Goal: Obtain resource: Download file/media

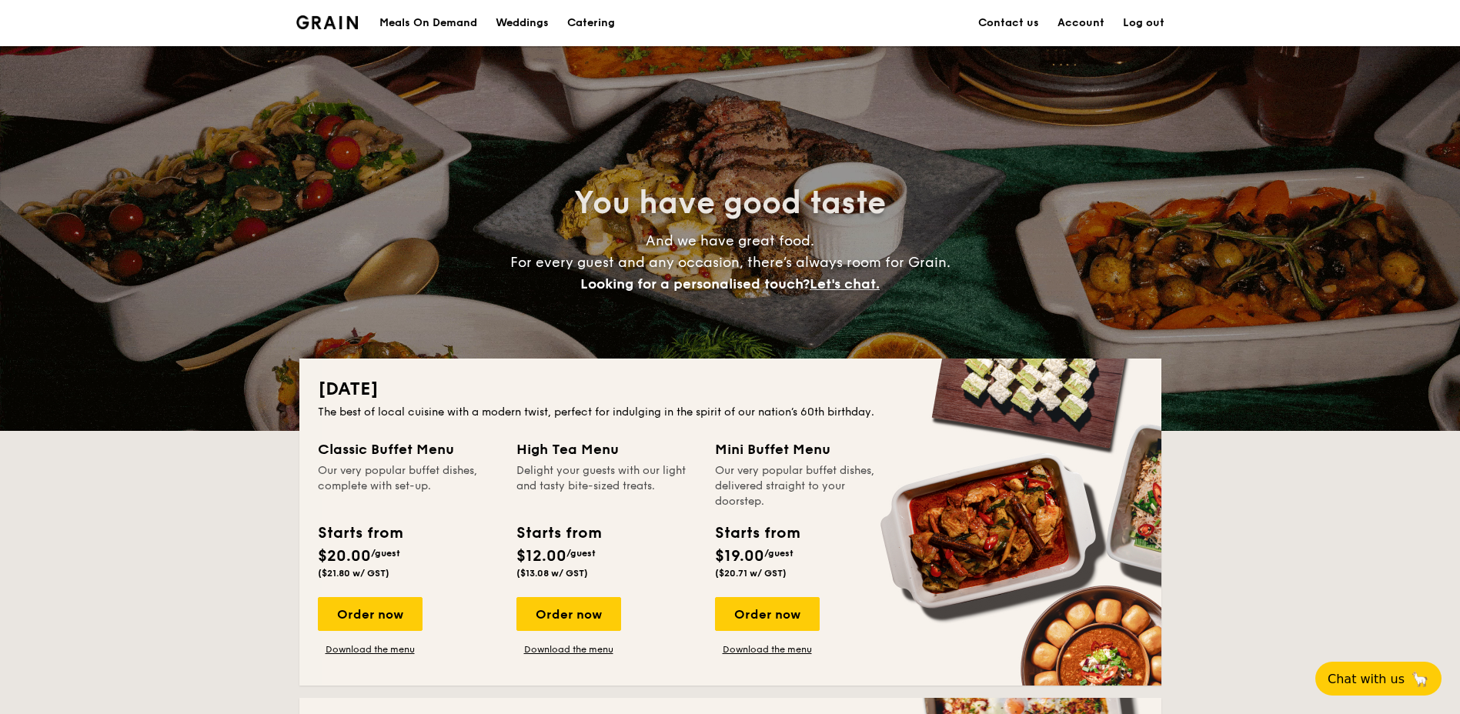
click at [1083, 19] on link "Account" at bounding box center [1080, 23] width 47 height 46
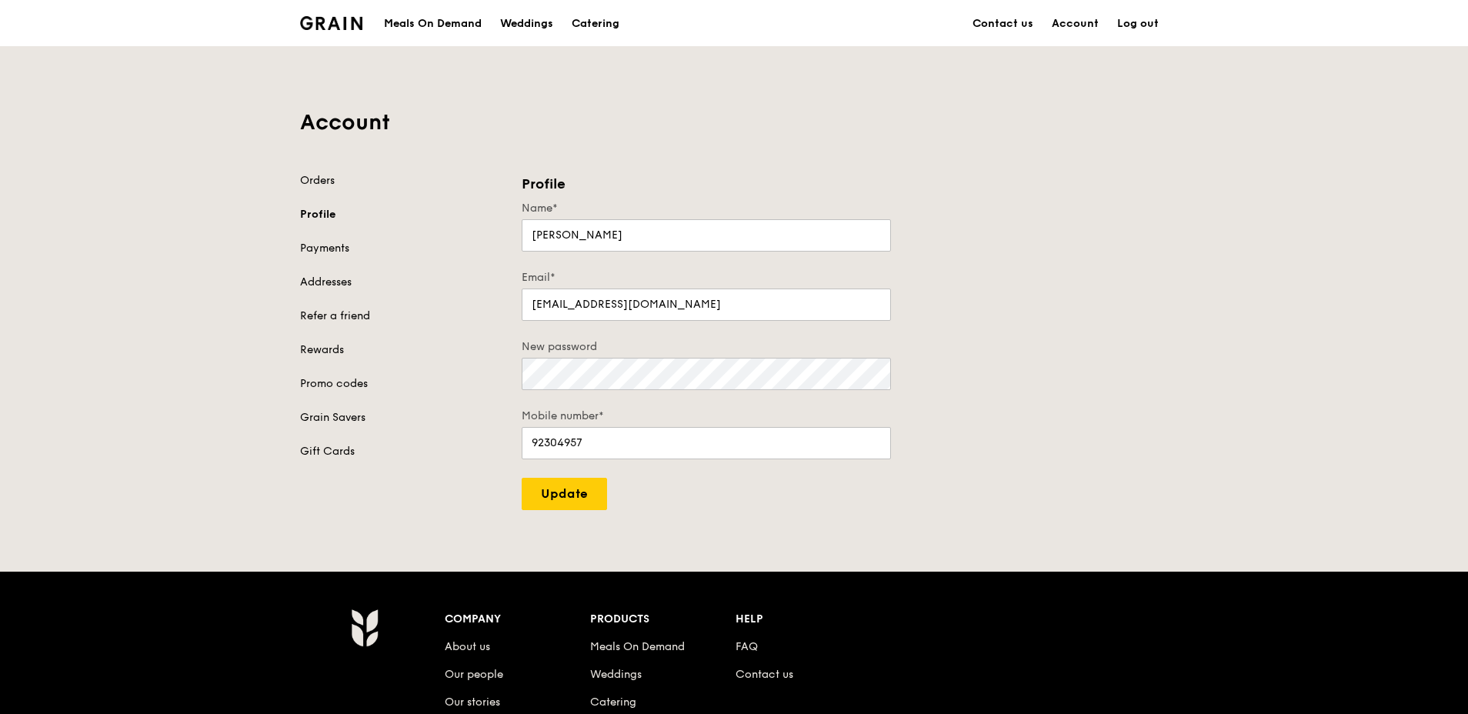
click at [313, 18] on img at bounding box center [331, 23] width 62 height 14
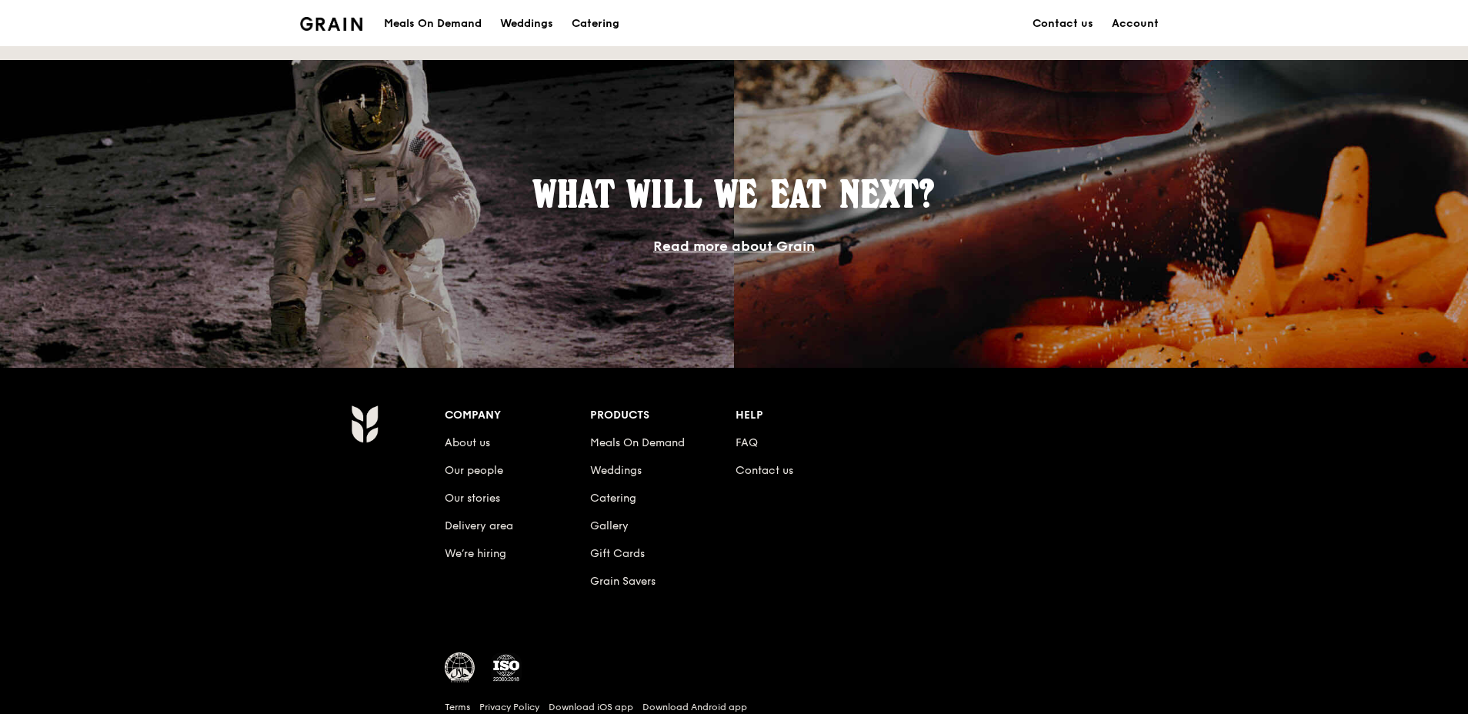
scroll to position [1313, 0]
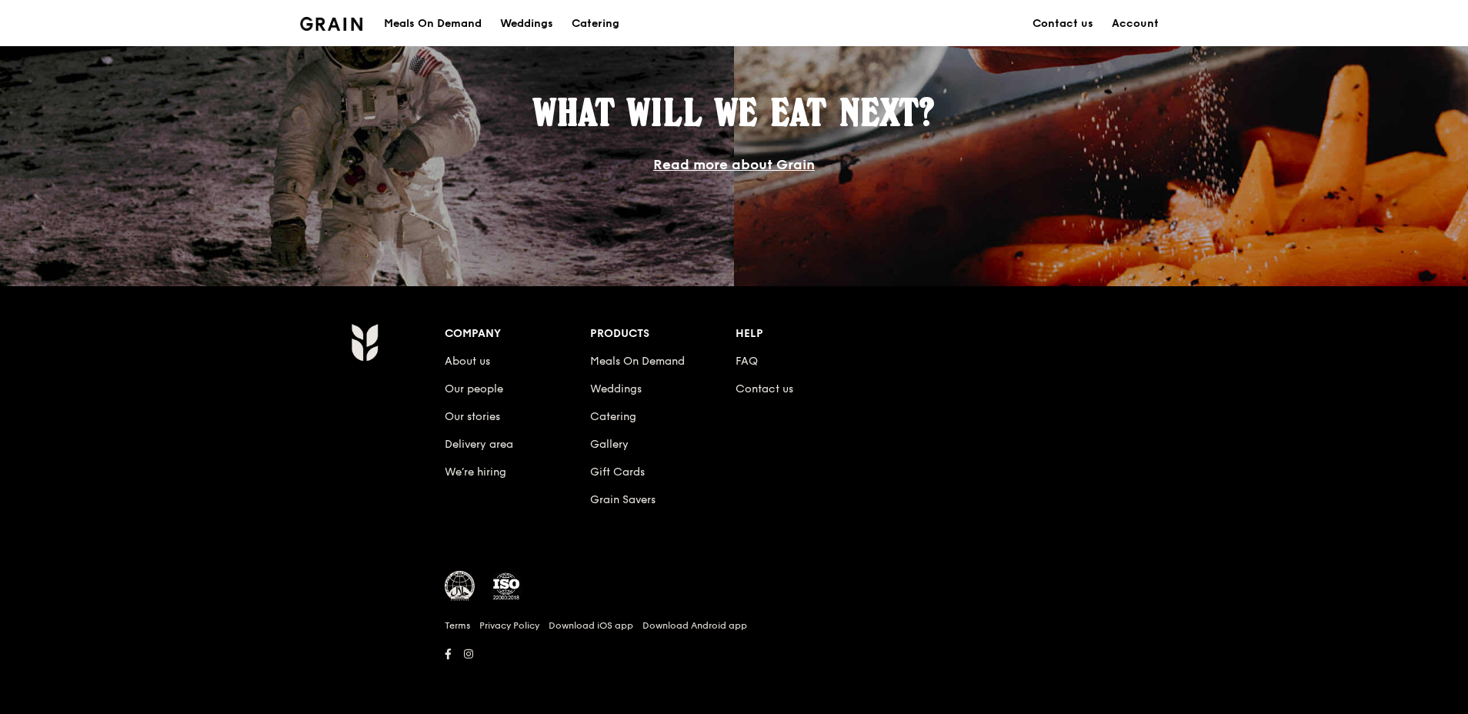
click at [459, 589] on img at bounding box center [460, 586] width 31 height 31
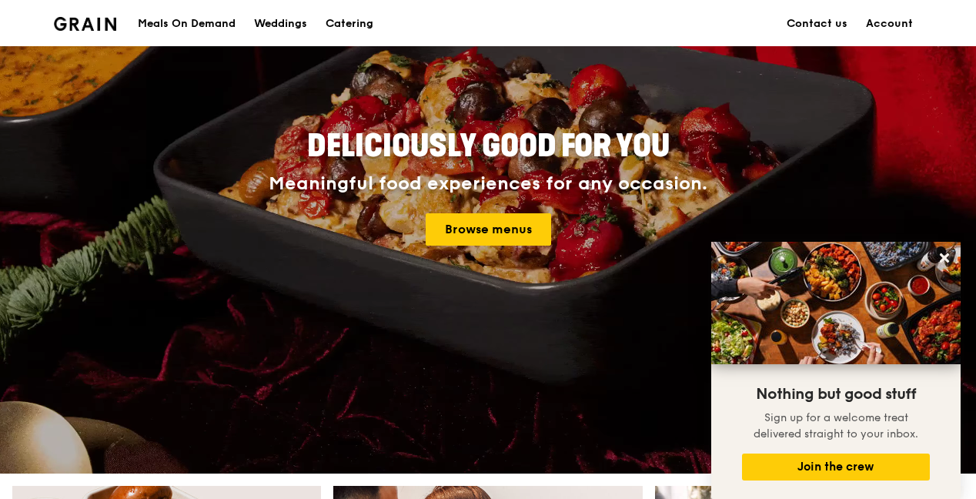
scroll to position [0, 0]
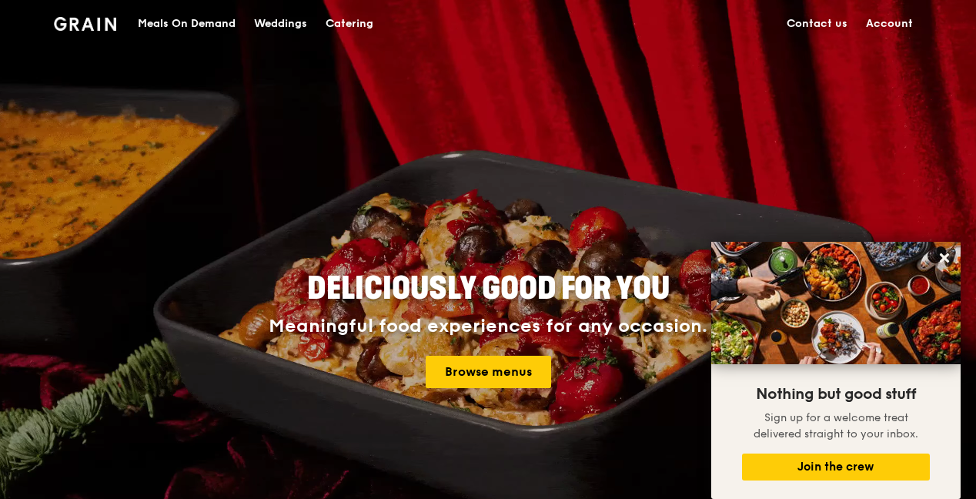
click at [823, 17] on link "Contact us" at bounding box center [816, 24] width 79 height 46
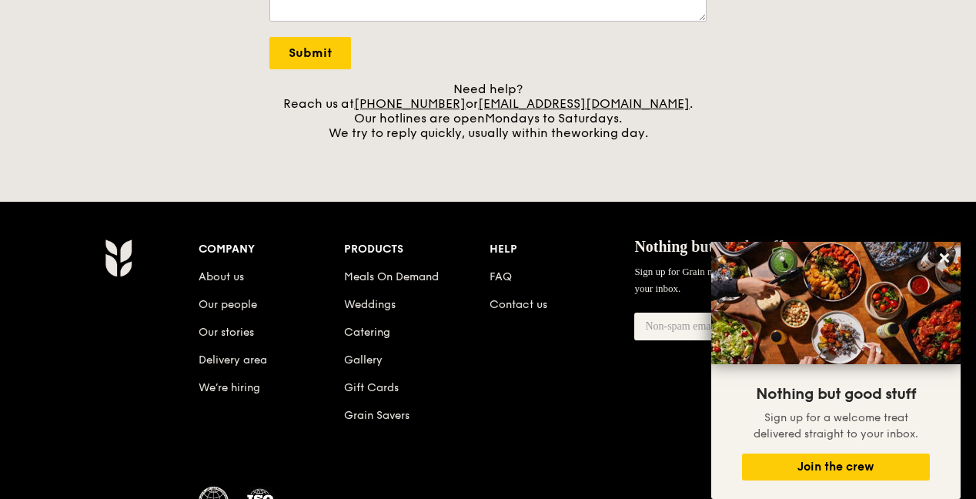
scroll to position [669, 0]
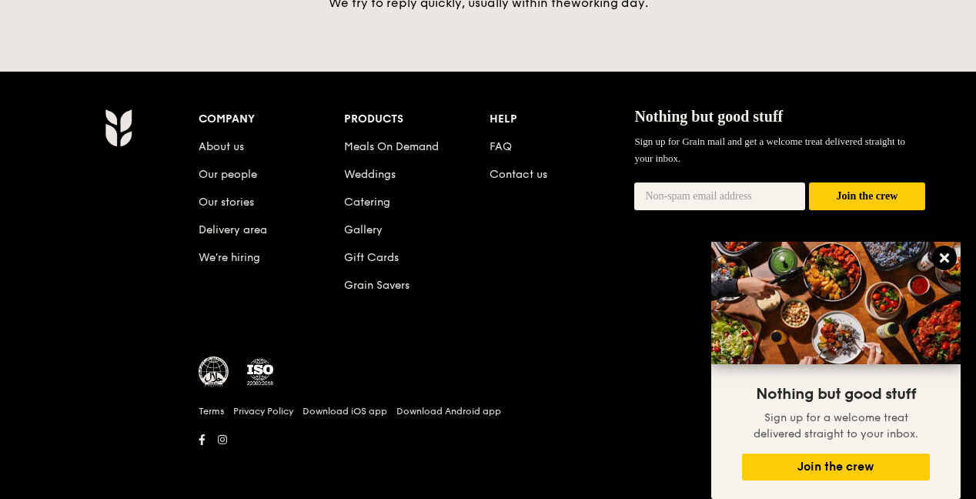
click at [945, 256] on icon at bounding box center [944, 257] width 9 height 9
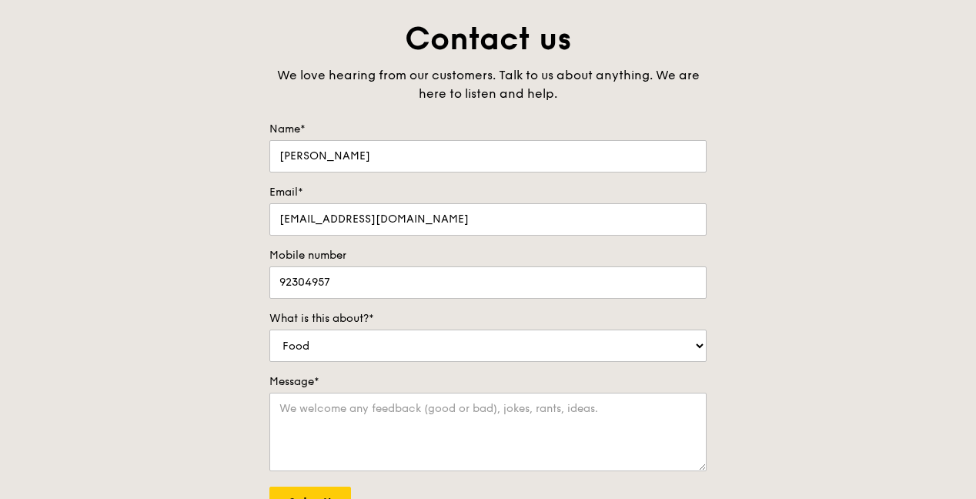
scroll to position [0, 0]
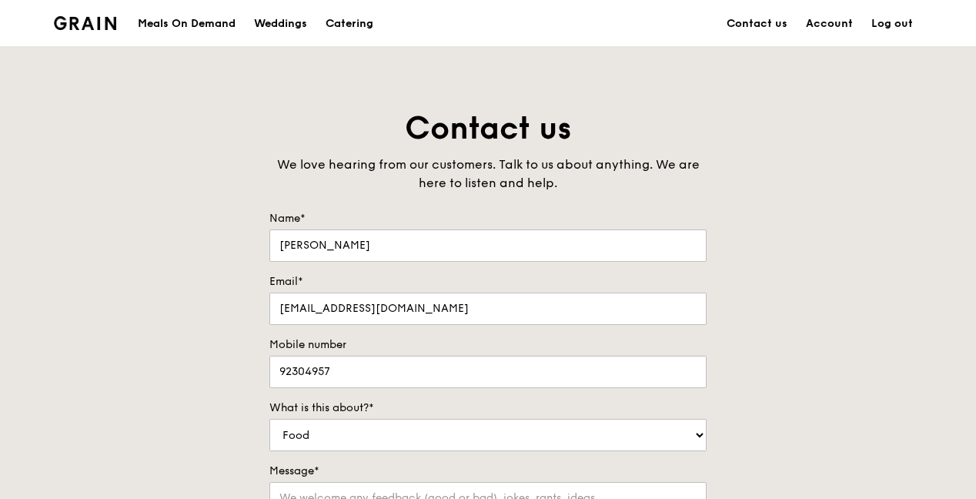
click at [196, 15] on div "Meals On Demand" at bounding box center [187, 24] width 98 height 46
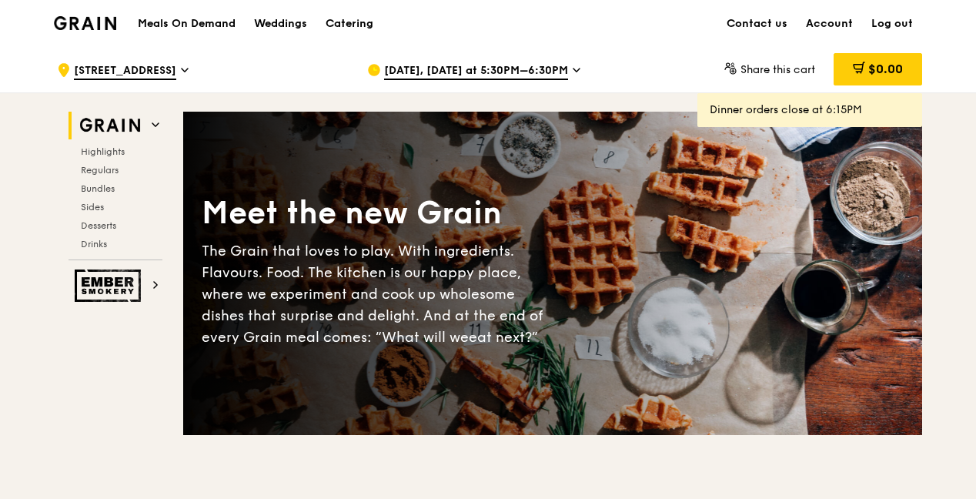
click at [151, 128] on h2 "Grain" at bounding box center [115, 126] width 94 height 28
click at [114, 126] on img at bounding box center [110, 126] width 71 height 28
click at [212, 26] on h1 "Meals On Demand" at bounding box center [187, 23] width 98 height 15
click at [339, 26] on div "Catering" at bounding box center [350, 24] width 48 height 46
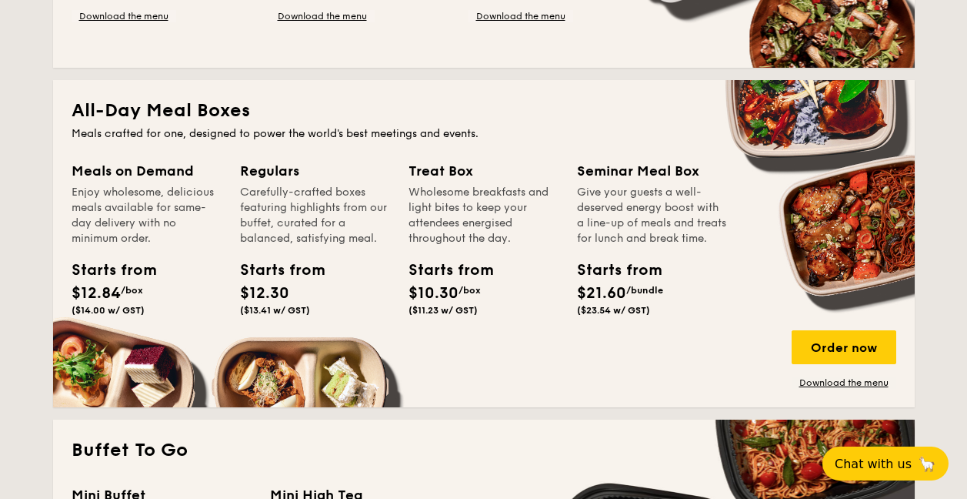
scroll to position [923, 0]
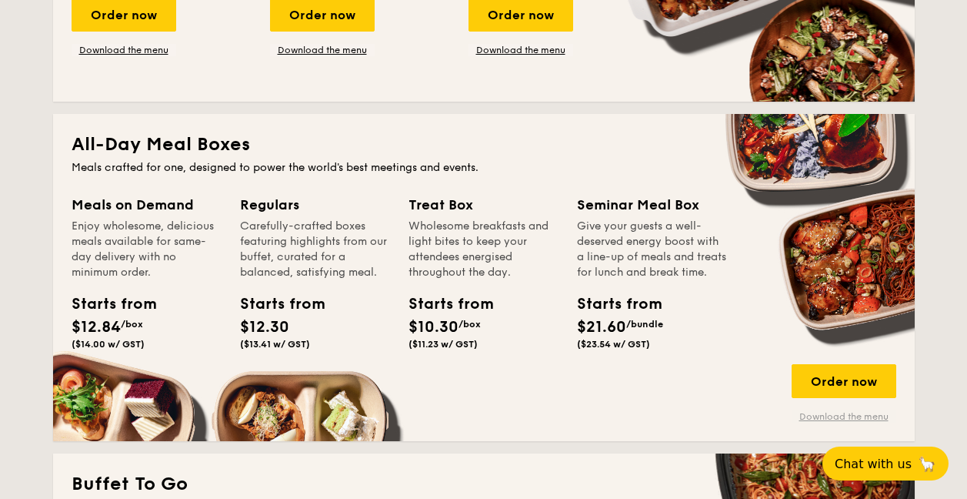
click at [855, 419] on link "Download the menu" at bounding box center [844, 416] width 105 height 12
